Goal: Feedback & Contribution: Submit feedback/report problem

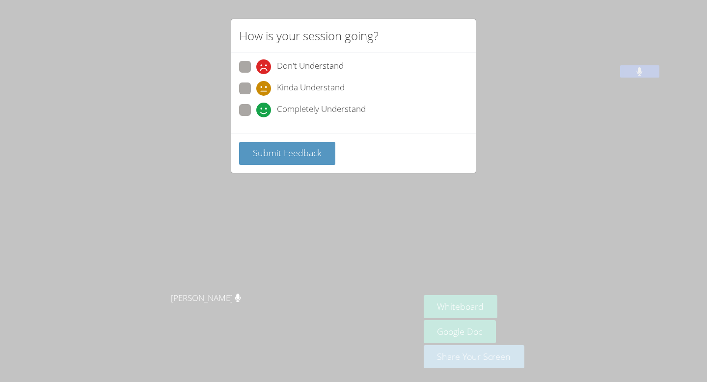
click at [256, 117] on span at bounding box center [256, 117] width 0 height 0
click at [256, 112] on input "Completely Understand" at bounding box center [260, 108] width 8 height 8
radio input "true"
click at [296, 158] on span "Submit Feedback" at bounding box center [287, 153] width 69 height 12
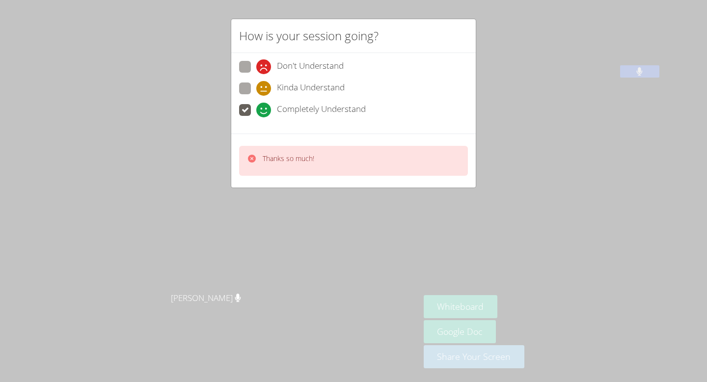
click at [678, 115] on div "How is your session going? Don't Understand Kinda Understand Completely Underst…" at bounding box center [353, 191] width 707 height 382
